Goal: Task Accomplishment & Management: Understand process/instructions

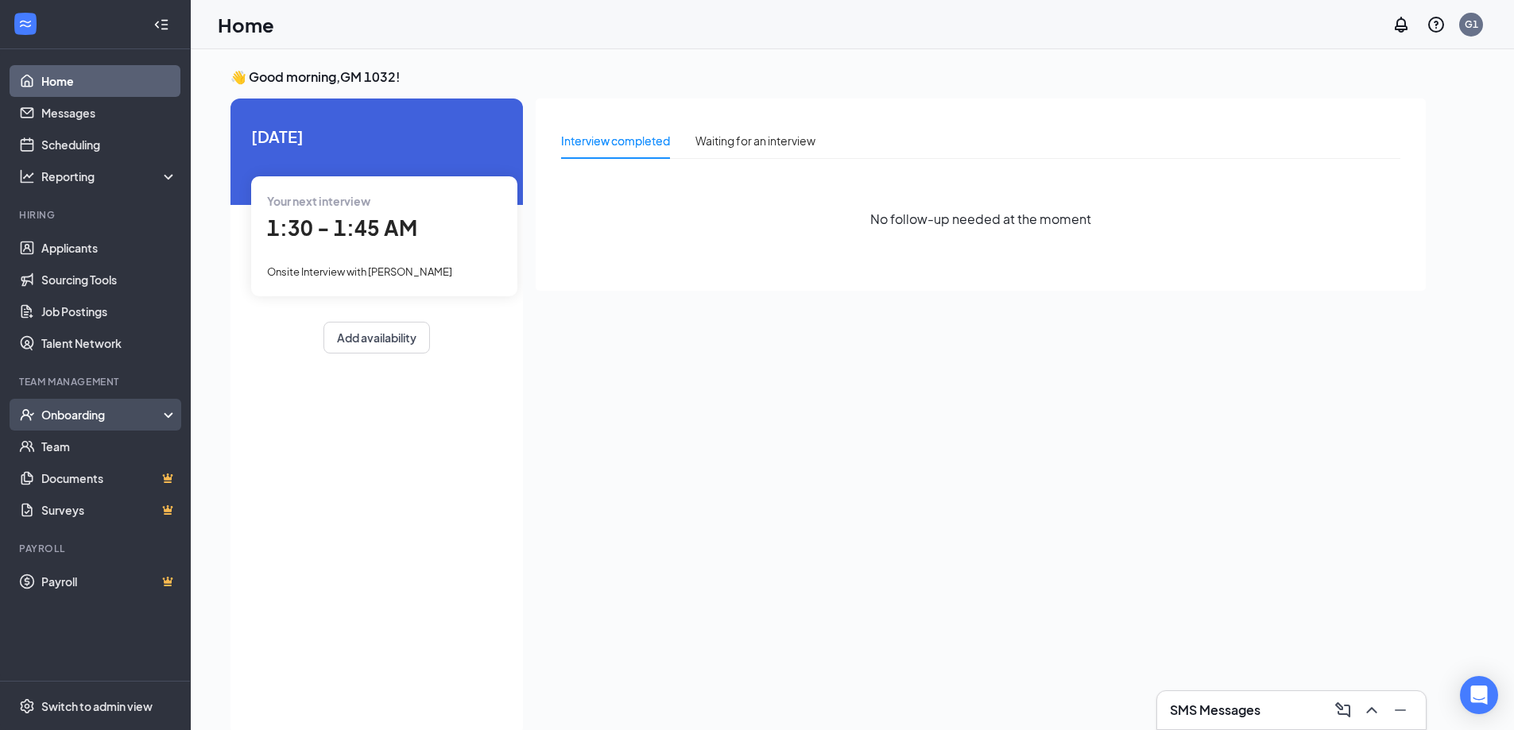
click at [85, 422] on div "Onboarding" at bounding box center [102, 415] width 122 height 16
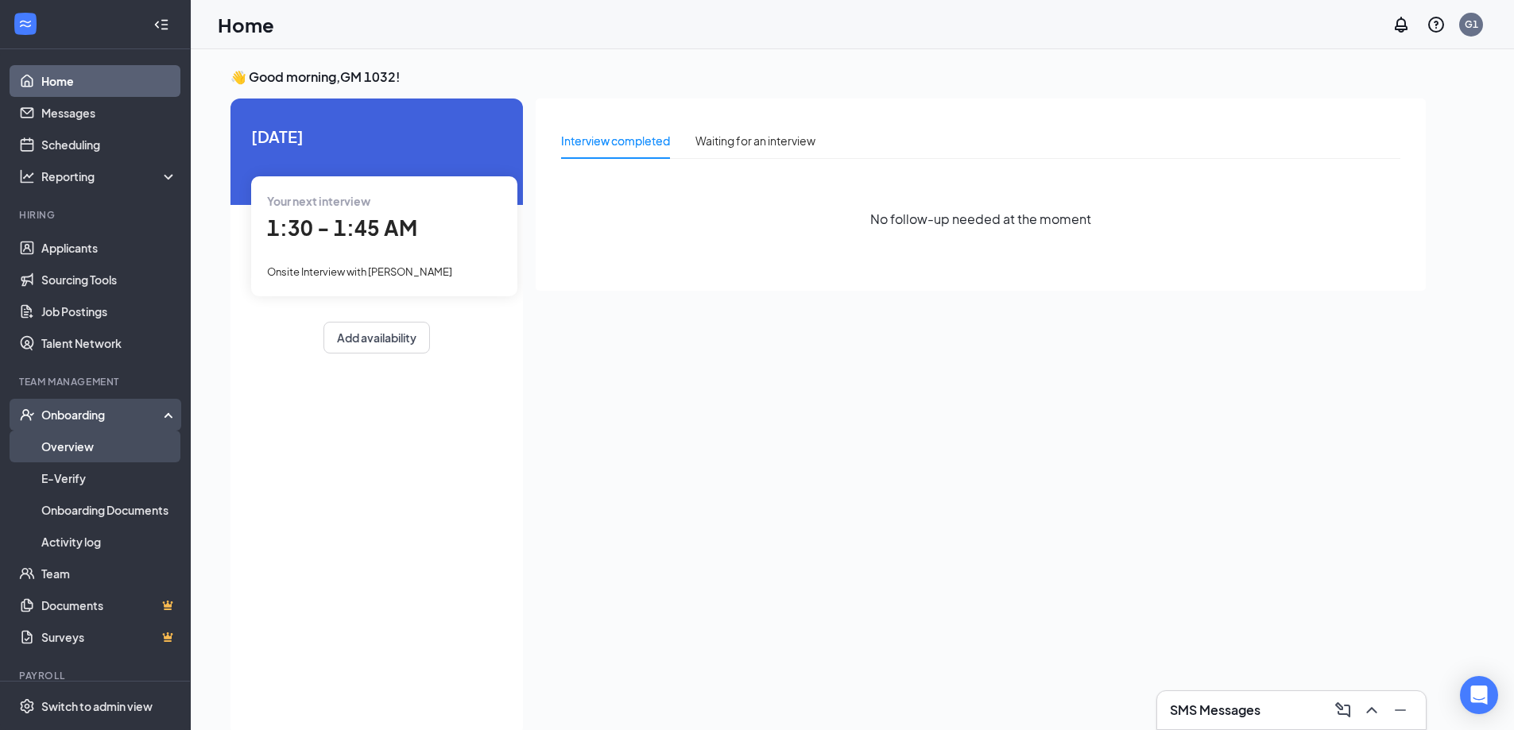
click at [85, 443] on link "Overview" at bounding box center [109, 447] width 136 height 32
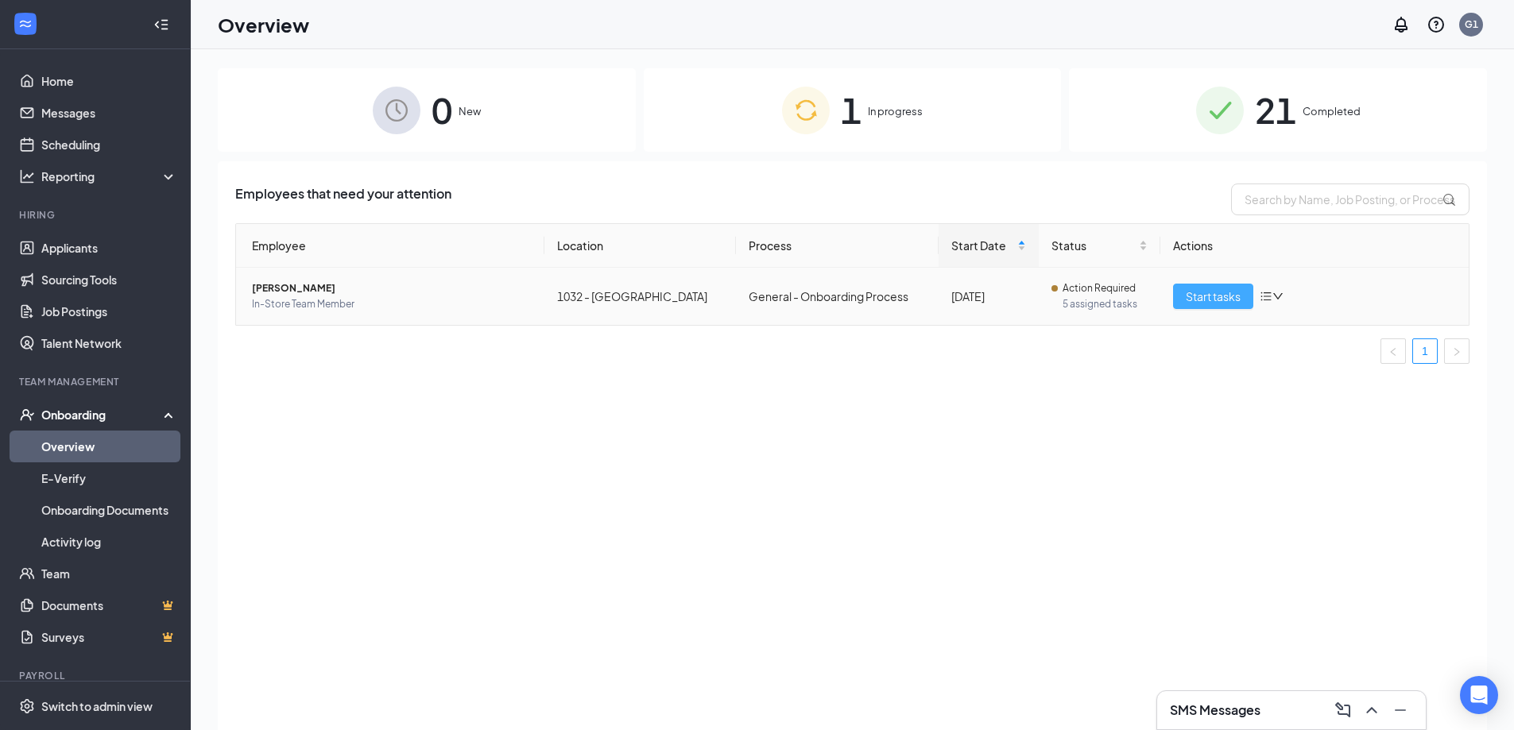
click at [1196, 306] on button "Start tasks" at bounding box center [1213, 296] width 80 height 25
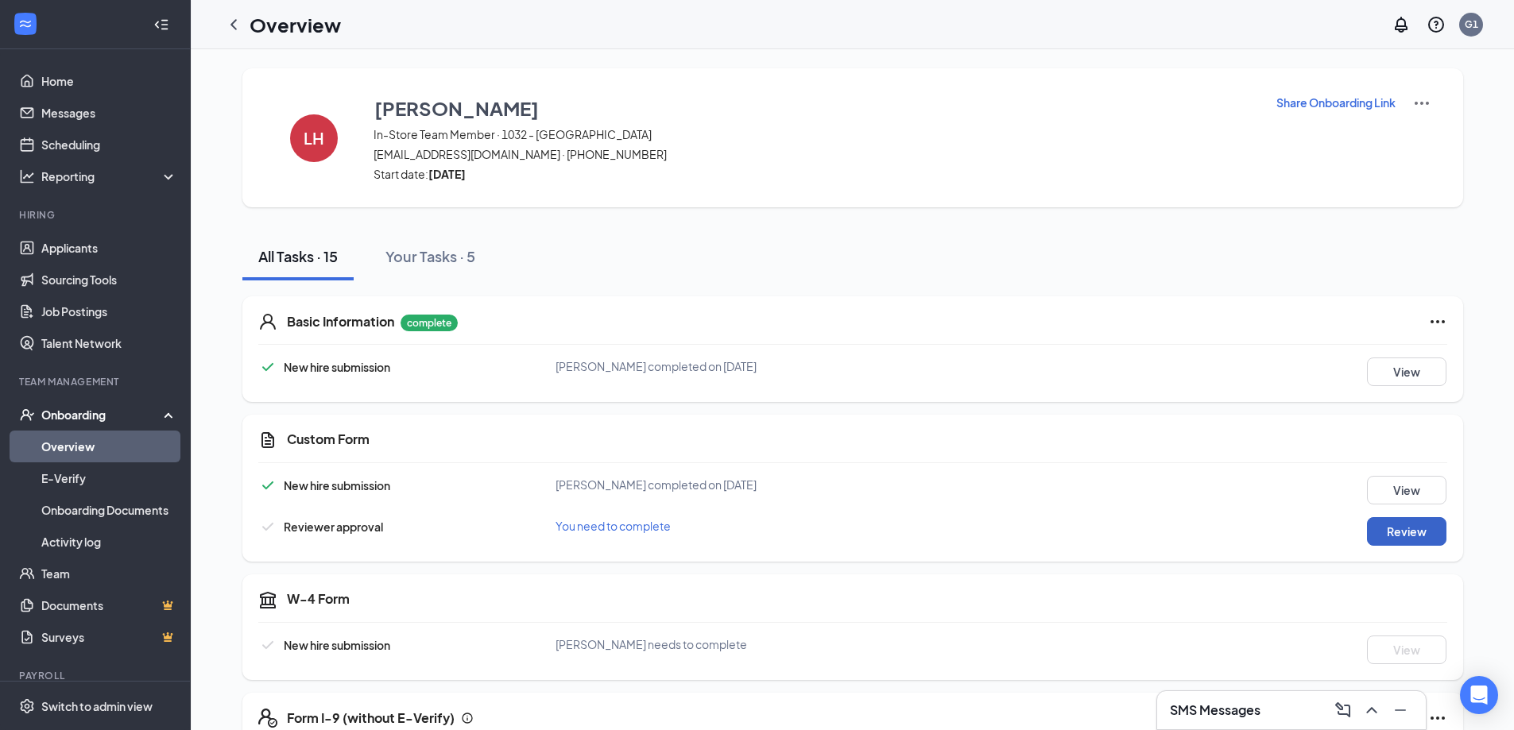
click at [1417, 532] on button "Review" at bounding box center [1406, 531] width 79 height 29
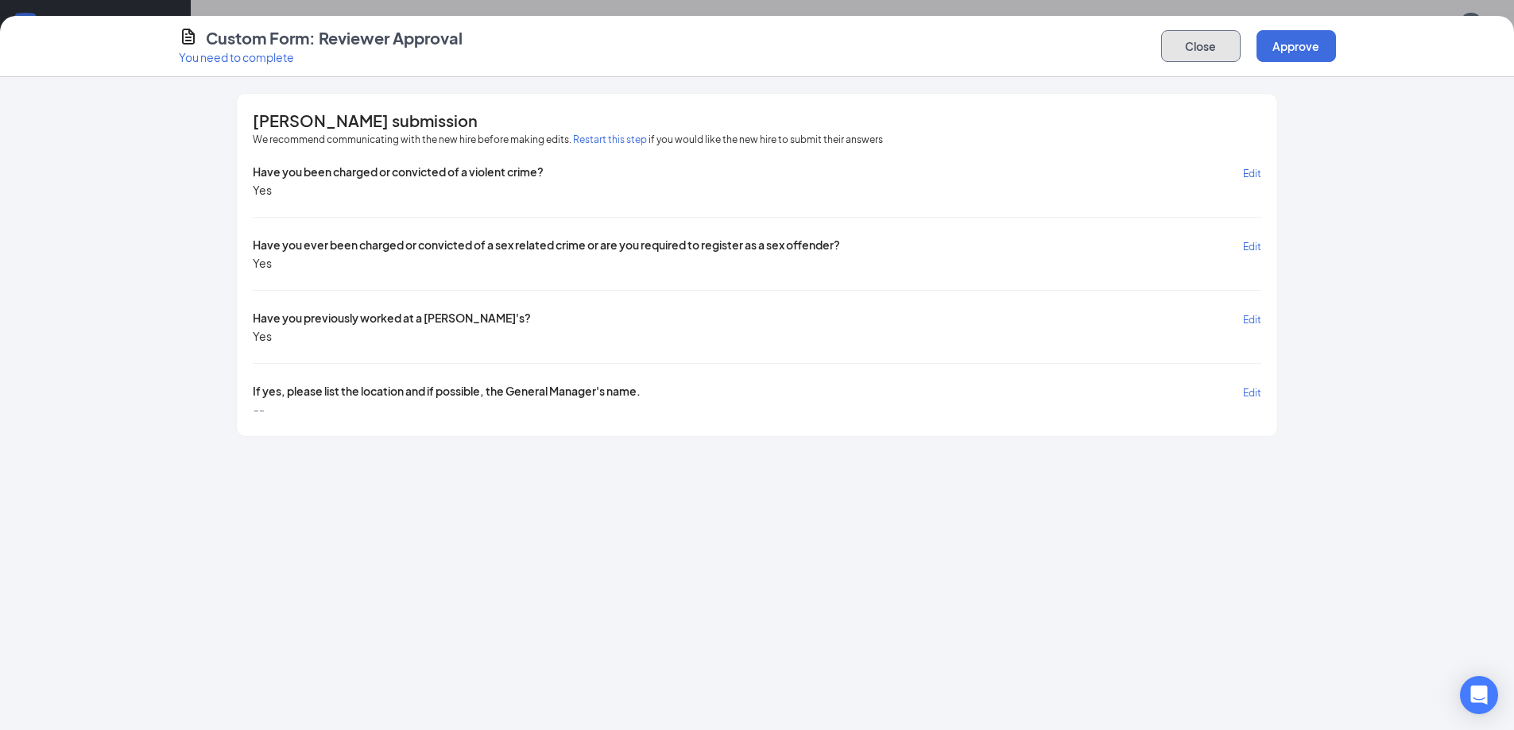
click at [1190, 54] on button "Close" at bounding box center [1200, 46] width 79 height 32
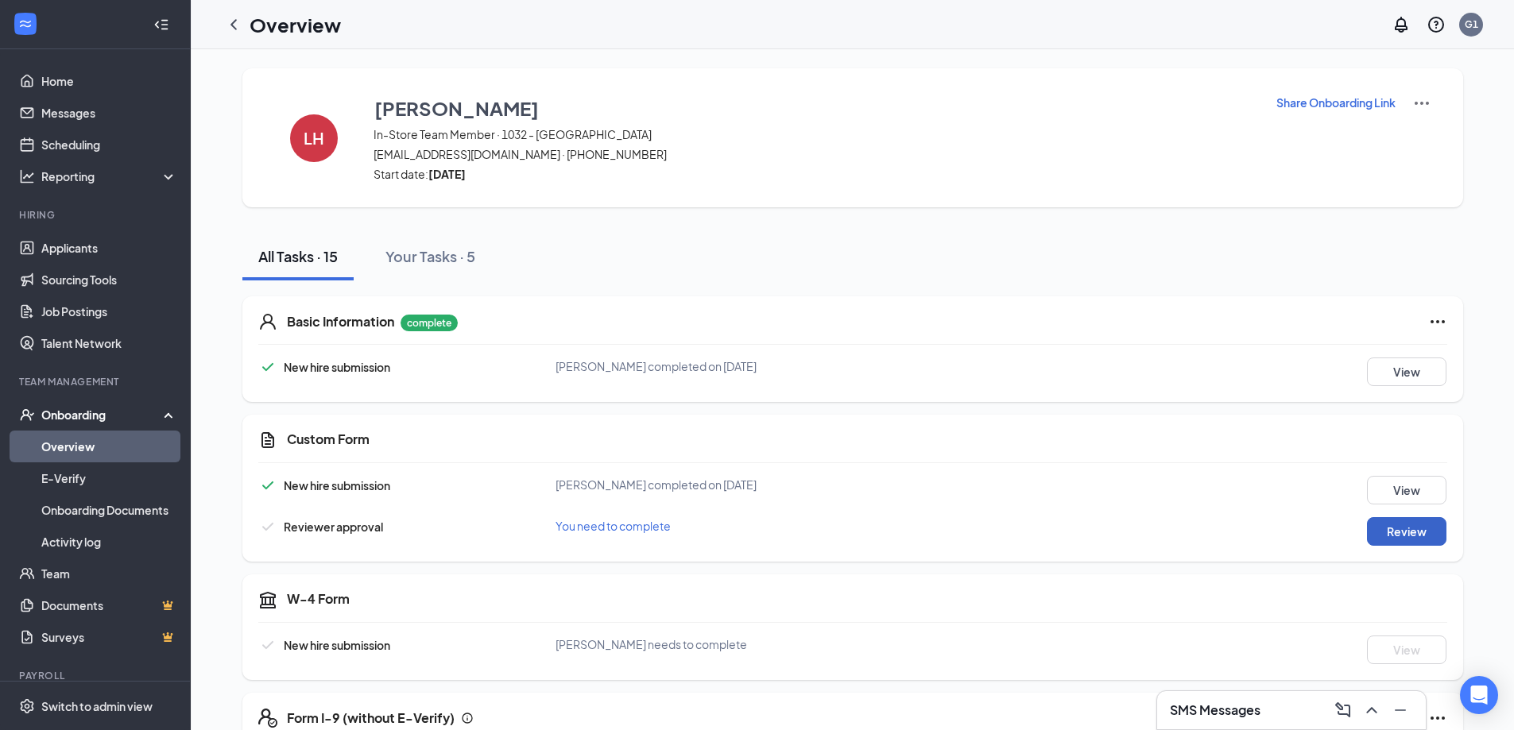
click at [1390, 534] on button "Review" at bounding box center [1406, 531] width 79 height 29
